Goal: Information Seeking & Learning: Learn about a topic

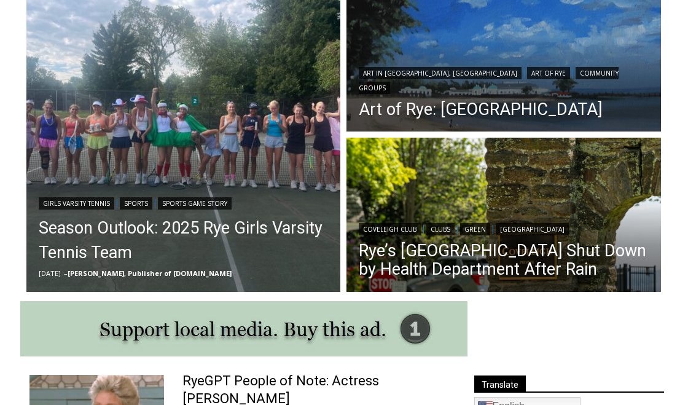
scroll to position [366, 0]
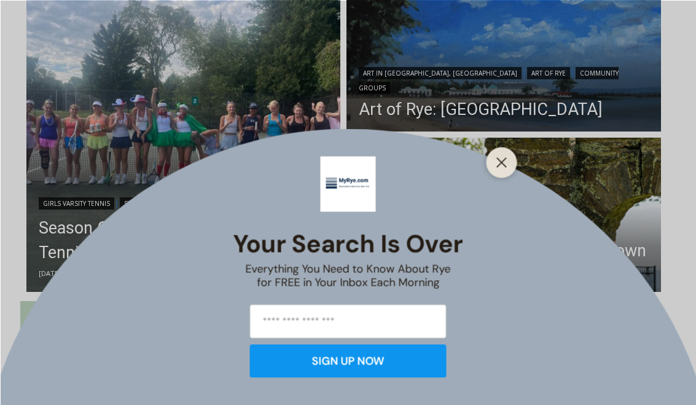
click at [501, 171] on button "Close" at bounding box center [501, 162] width 17 height 17
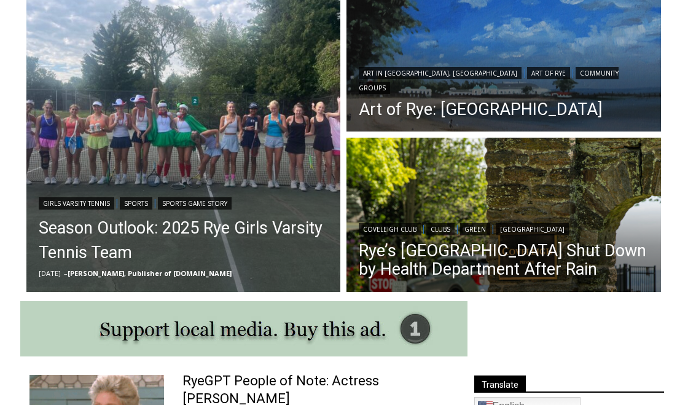
click at [88, 242] on link "Season Outlook: 2025 Rye Girls Varsity Tennis Team" at bounding box center [184, 240] width 290 height 49
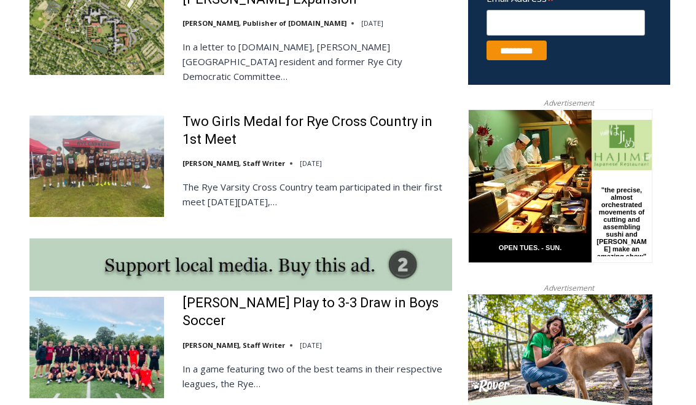
scroll to position [828, 0]
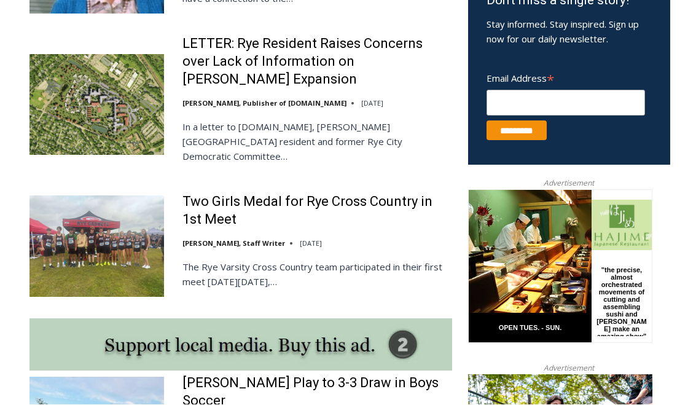
click at [202, 194] on link "Two Girls Medal for Rye Cross Country in 1st Meet" at bounding box center [317, 211] width 270 height 35
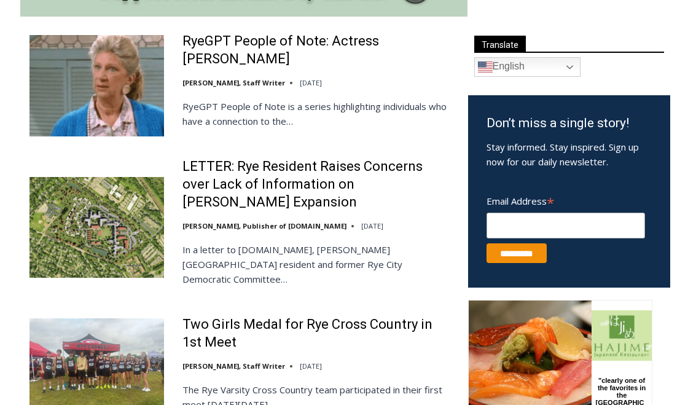
scroll to position [0, 0]
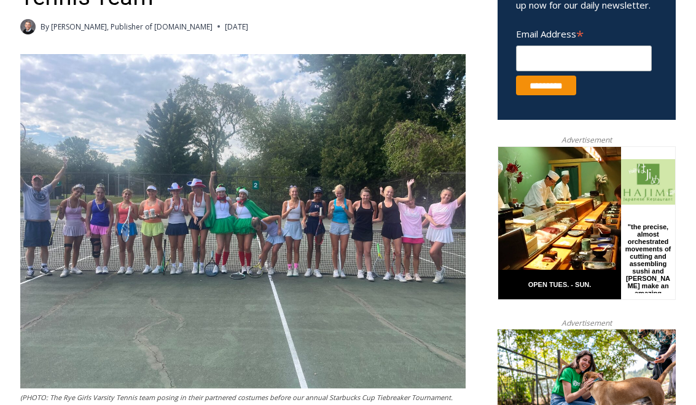
scroll to position [490, 0]
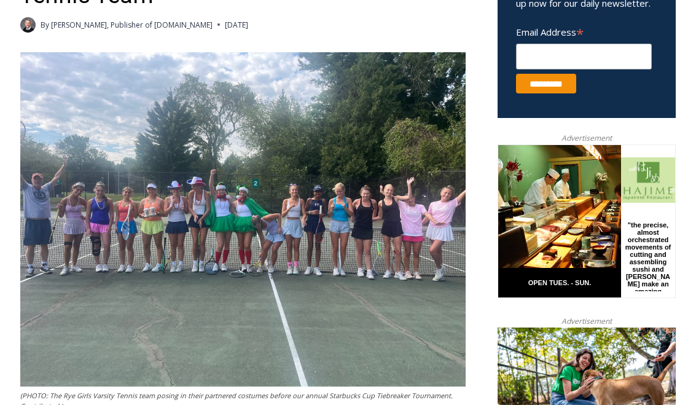
click at [417, 257] on img at bounding box center [242, 219] width 445 height 334
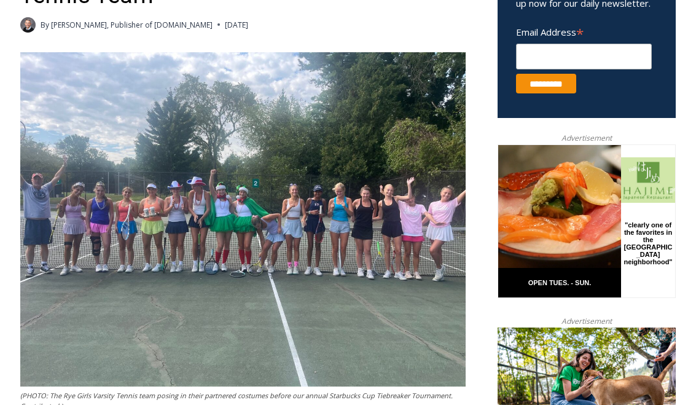
click at [415, 253] on img at bounding box center [242, 219] width 445 height 334
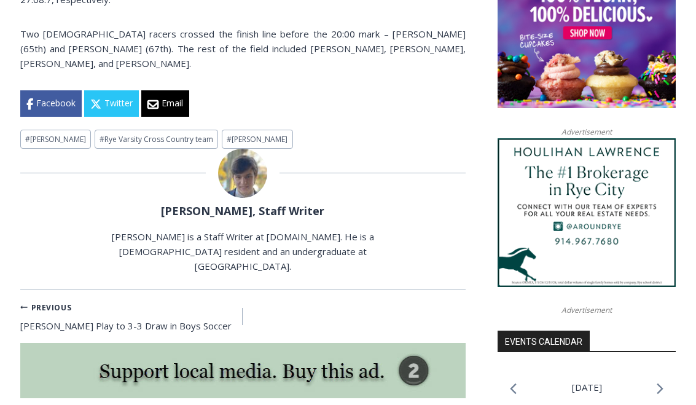
scroll to position [952, 0]
